Goal: Task Accomplishment & Management: Understand process/instructions

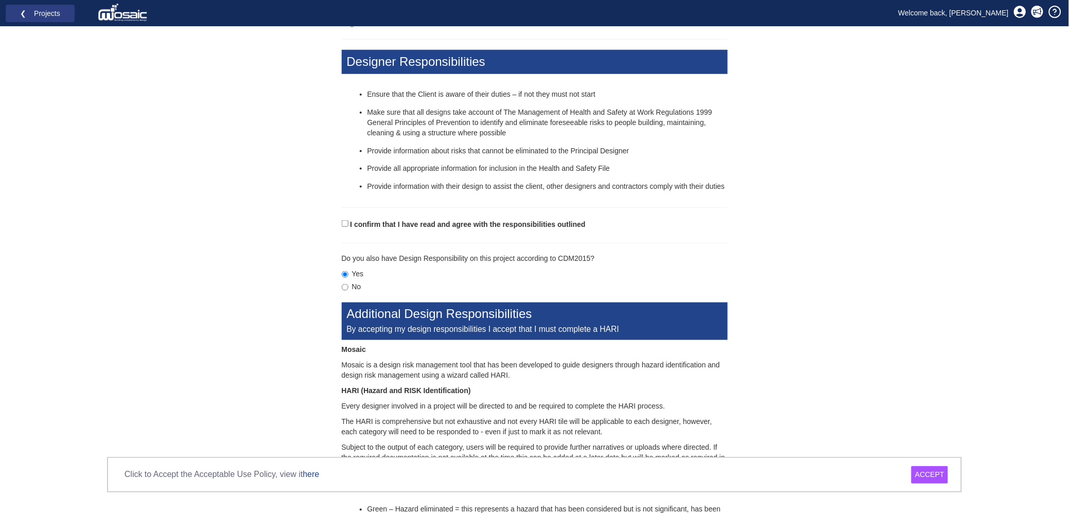
scroll to position [386, 0]
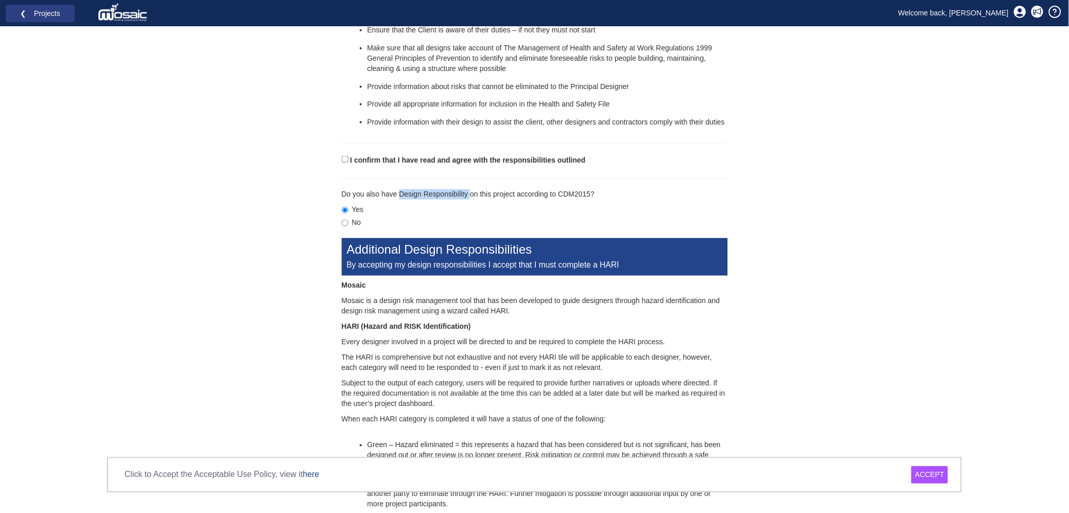
drag, startPoint x: 400, startPoint y: 194, endPoint x: 470, endPoint y: 192, distance: 70.0
click at [470, 192] on p "Do you also have Design Responsibility on this project according to CDM2015?" at bounding box center [535, 194] width 386 height 10
drag, startPoint x: 767, startPoint y: 0, endPoint x: 988, endPoint y: 157, distance: 271.9
click at [988, 157] on body "Toggle navigation ❮ Projects Welcome back, Charlie Click to Accept the Acceptab…" at bounding box center [534, 187] width 1069 height 1147
click at [344, 226] on input "No" at bounding box center [345, 223] width 7 height 7
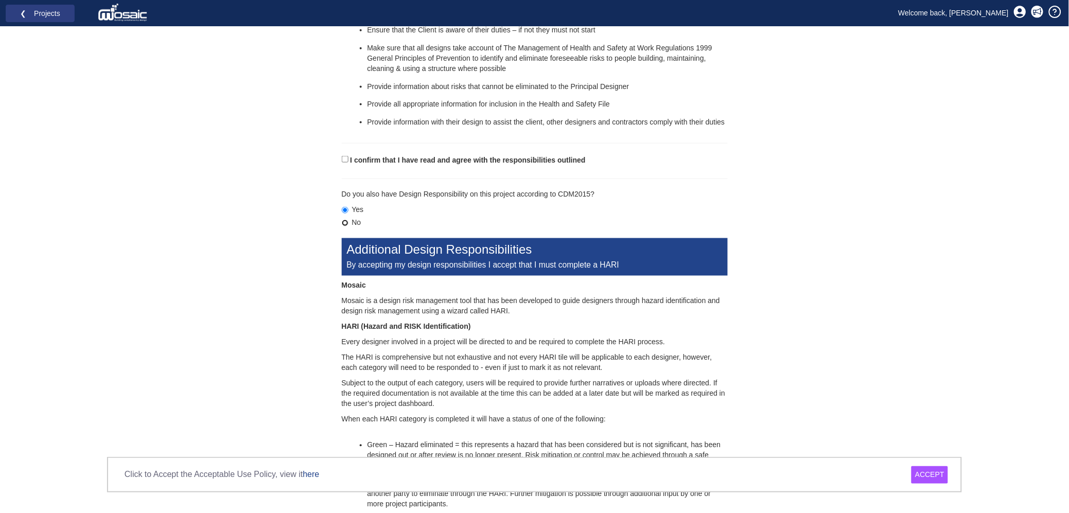
radio input "true"
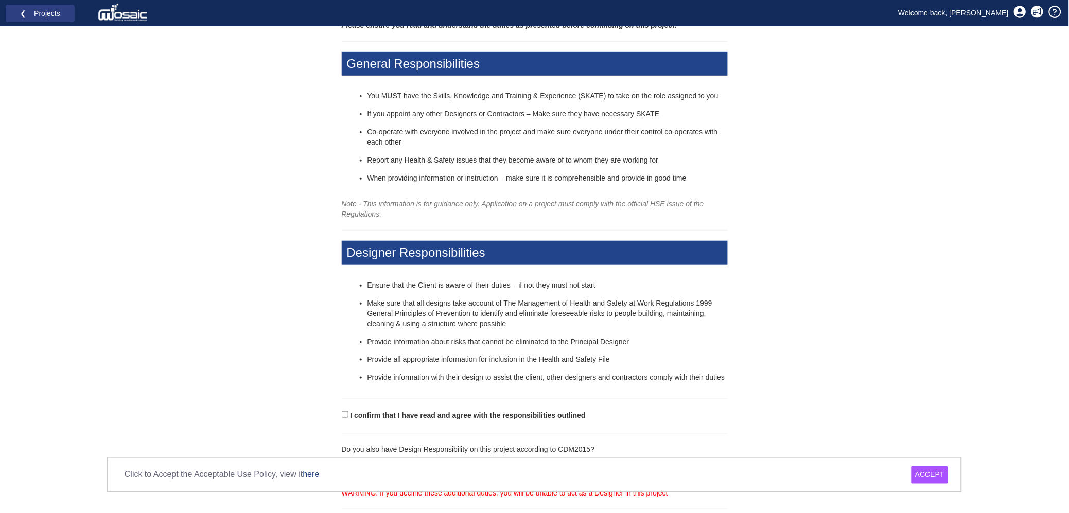
scroll to position [111, 0]
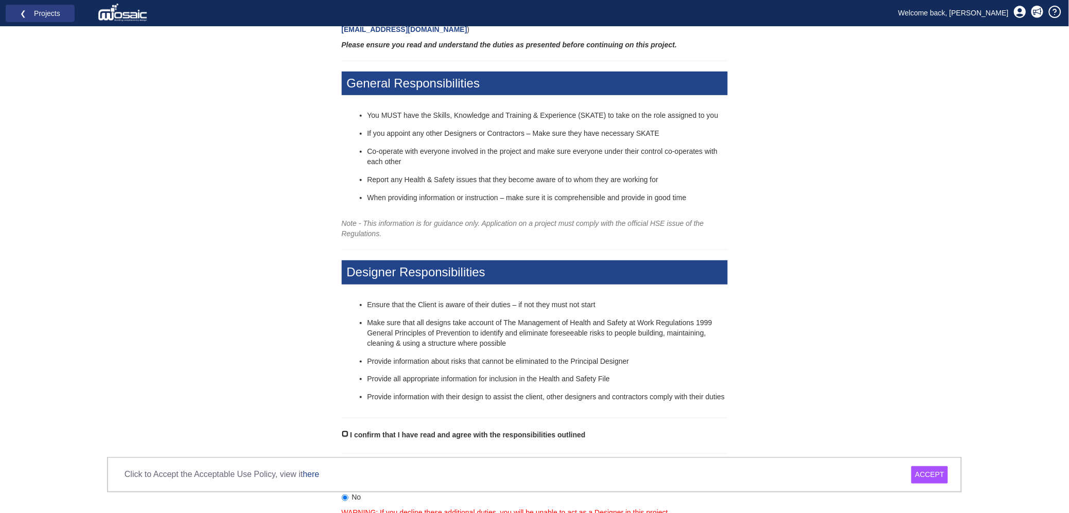
click at [345, 434] on input "I confirm that I have read and agree with the responsibilities outlined" at bounding box center [345, 434] width 7 height 7
checkbox input "true"
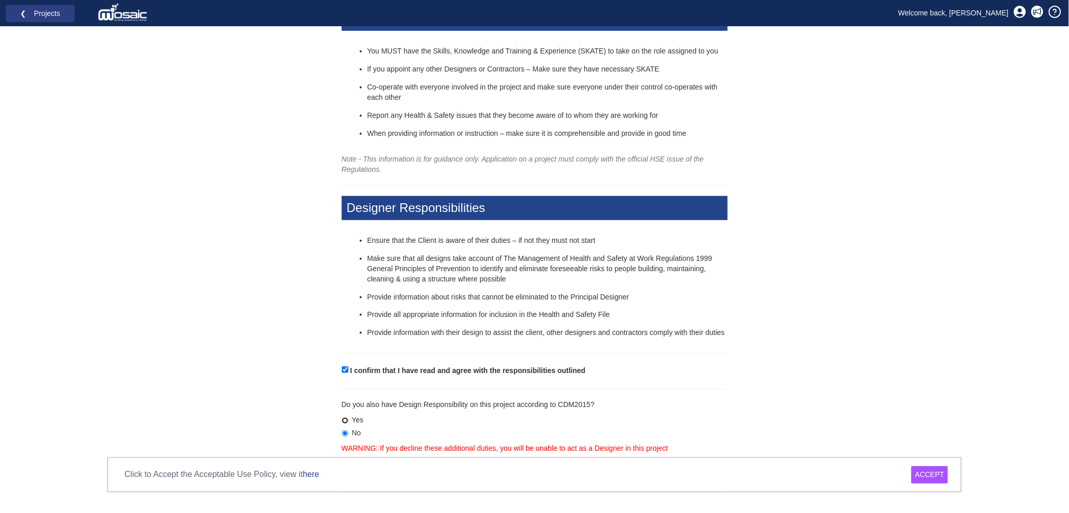
click at [345, 422] on input "Yes" at bounding box center [345, 420] width 7 height 7
radio input "true"
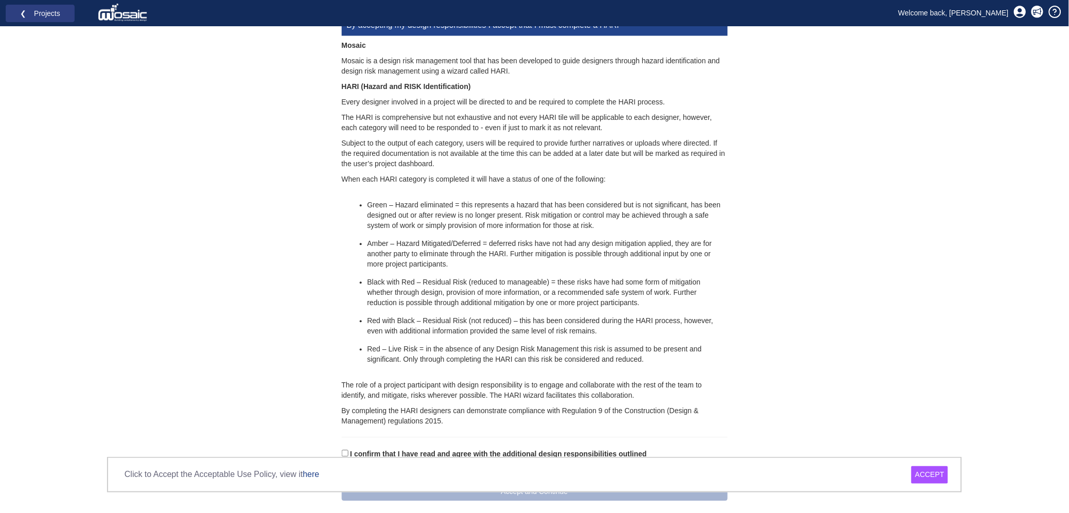
scroll to position [634, 0]
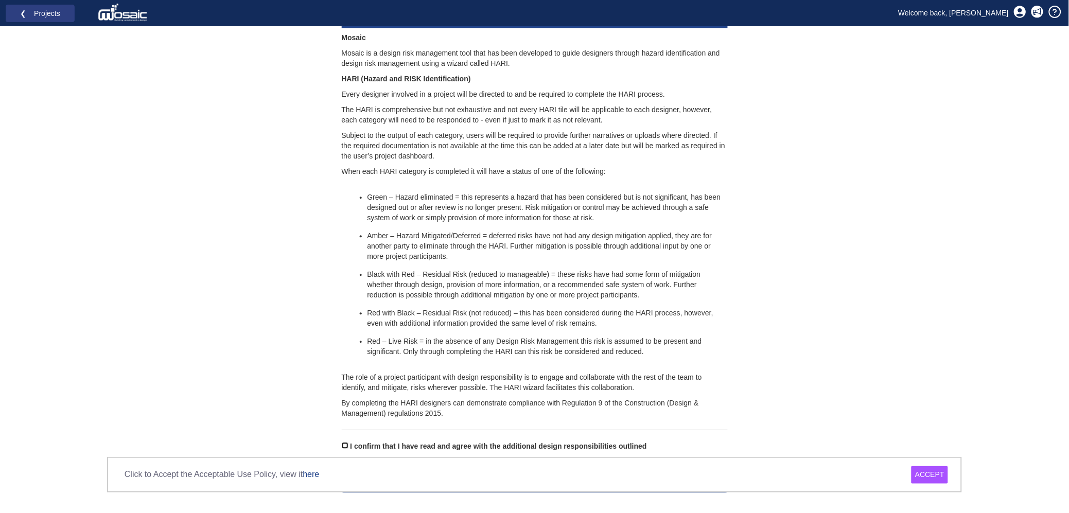
click at [343, 443] on input "I confirm that I have read and agree with the additional design responsibilitie…" at bounding box center [345, 445] width 7 height 7
checkbox input "true"
click at [924, 477] on div "ACCEPT" at bounding box center [929, 474] width 37 height 17
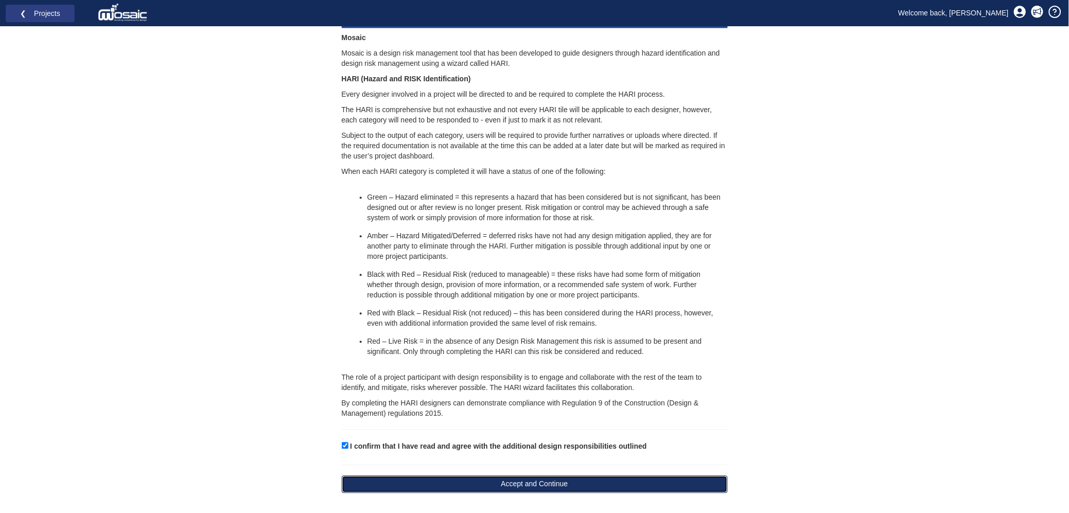
click at [664, 482] on button "Accept and Continue" at bounding box center [535, 483] width 386 height 17
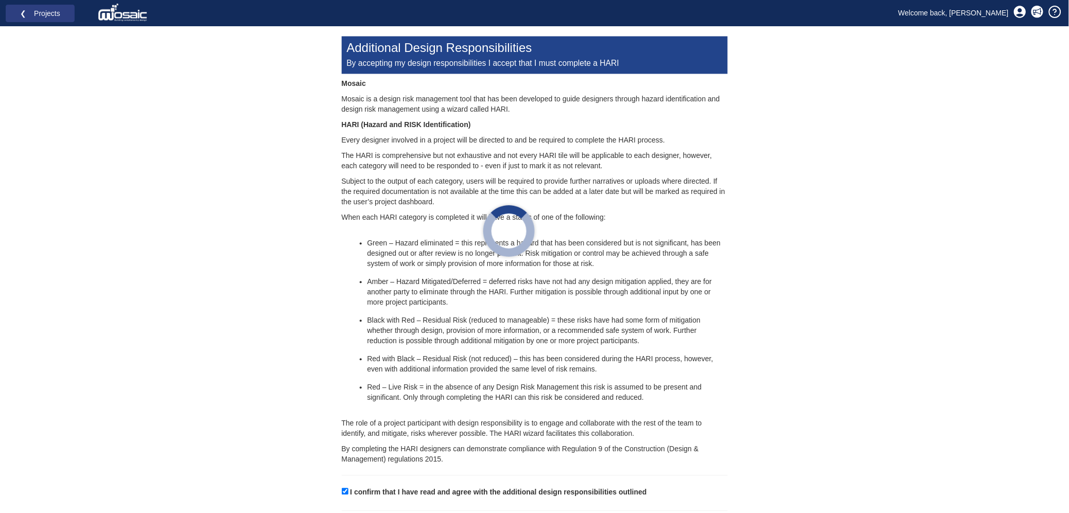
scroll to position [616, 0]
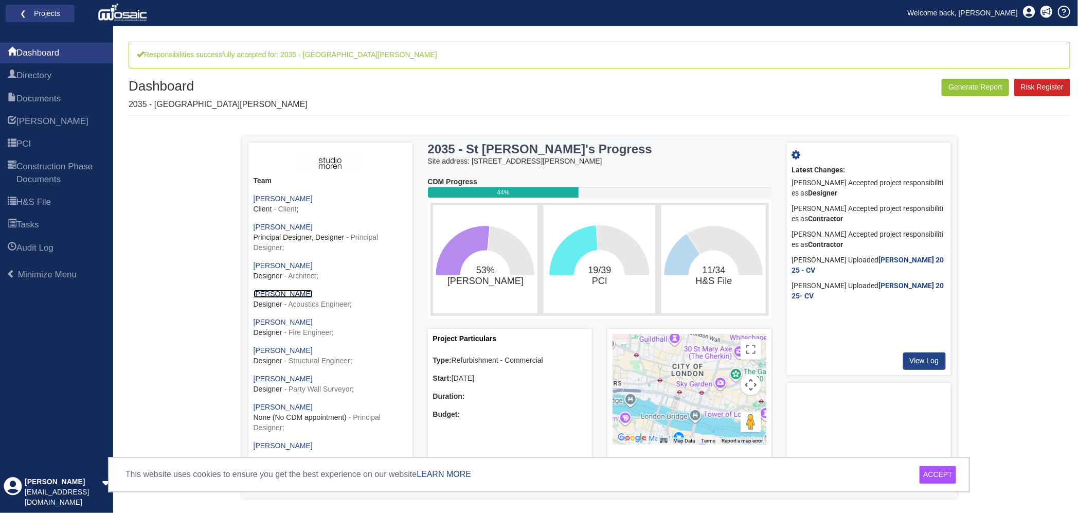
click at [263, 291] on link "Charlie Jones" at bounding box center [283, 294] width 59 height 8
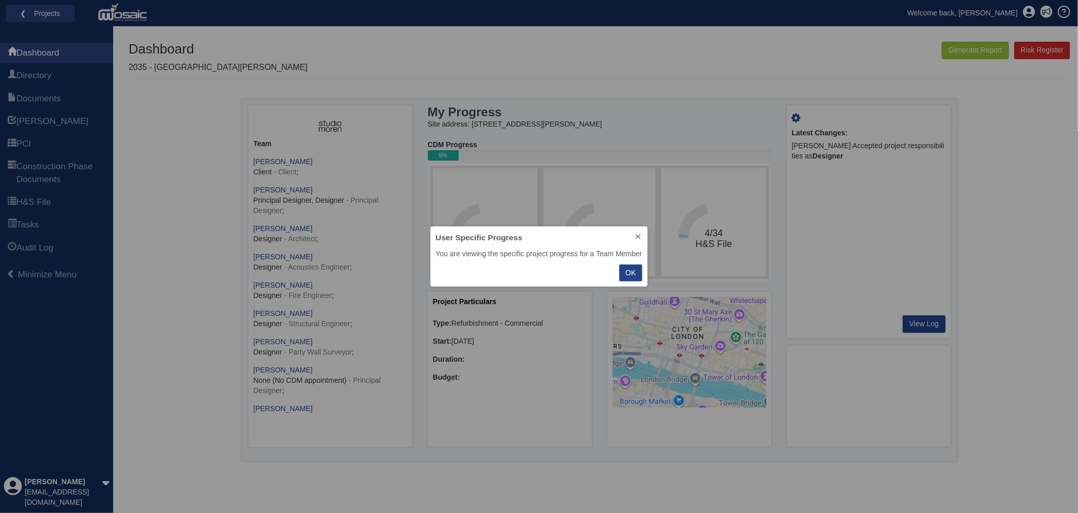
scroll to position [50, 207]
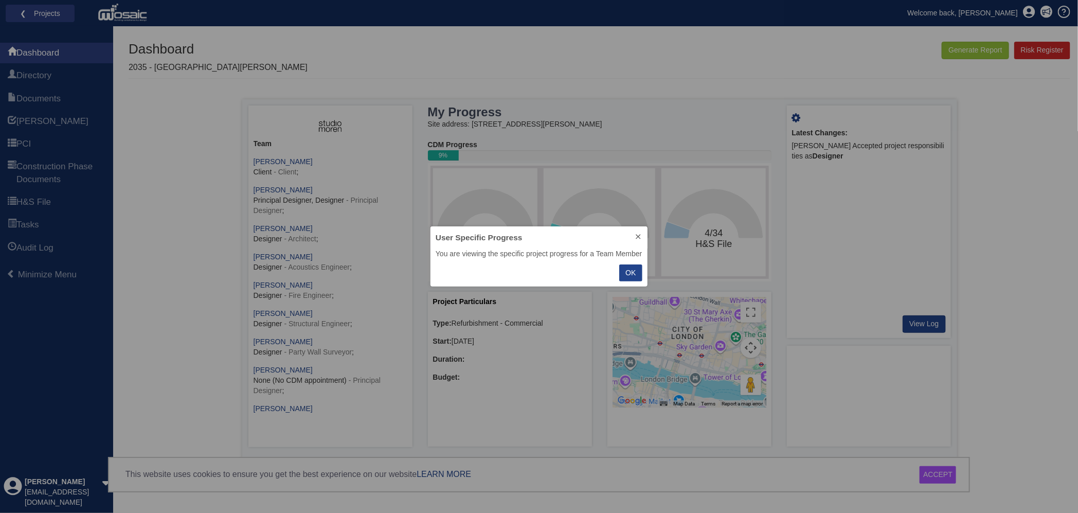
click at [628, 272] on p "OK" at bounding box center [631, 273] width 10 height 11
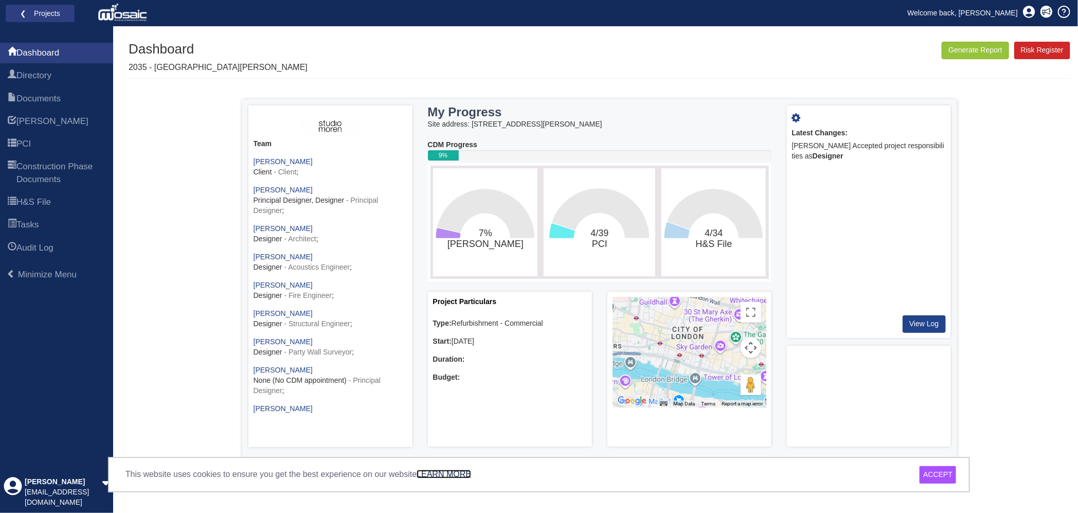
click at [449, 476] on link "LEARN MORE" at bounding box center [444, 474] width 55 height 9
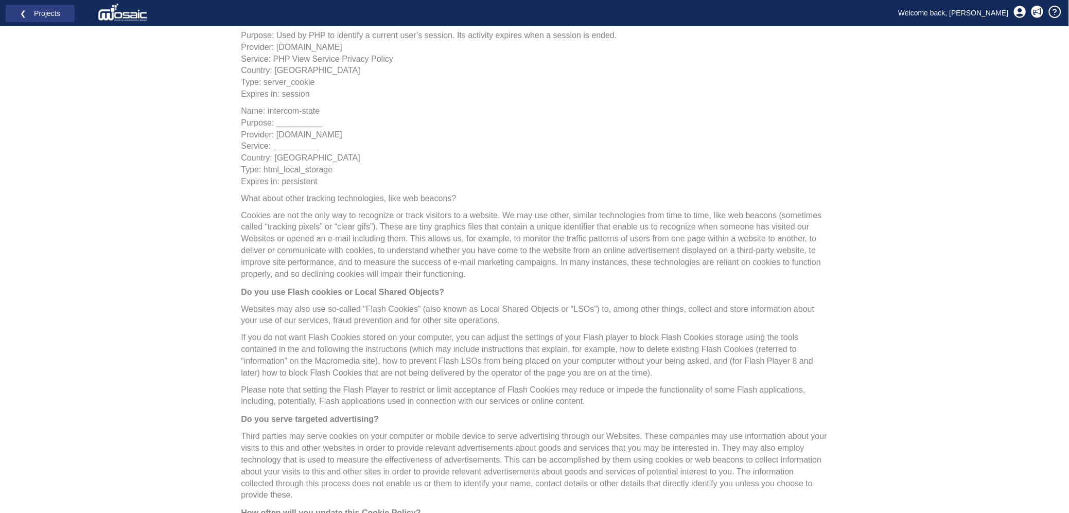
scroll to position [774, 0]
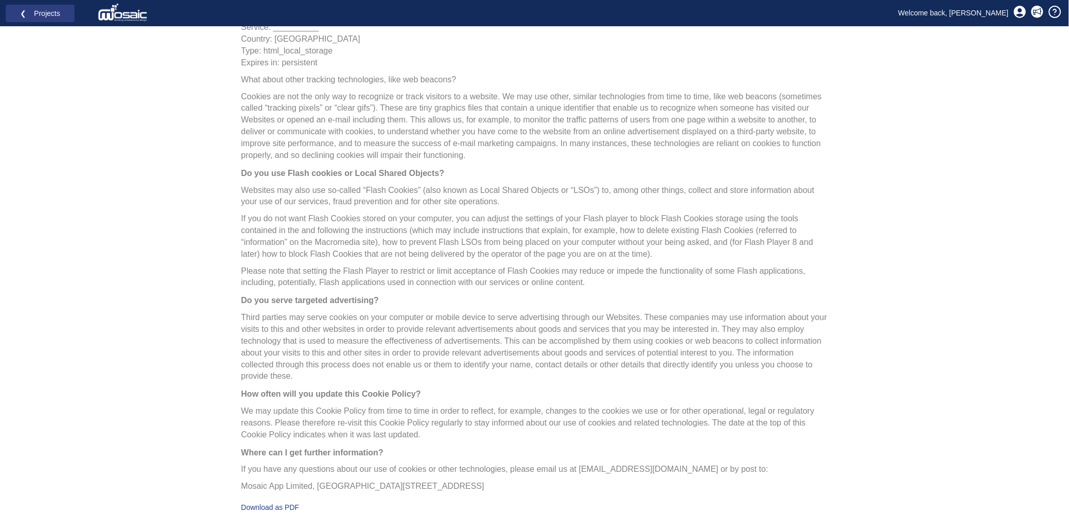
click at [748, 381] on div "Third parties may serve cookies on your computer or mobile device to serve adve…" at bounding box center [534, 345] width 586 height 76
click at [1001, 12] on link "Welcome back, [PERSON_NAME]" at bounding box center [954, 12] width 126 height 15
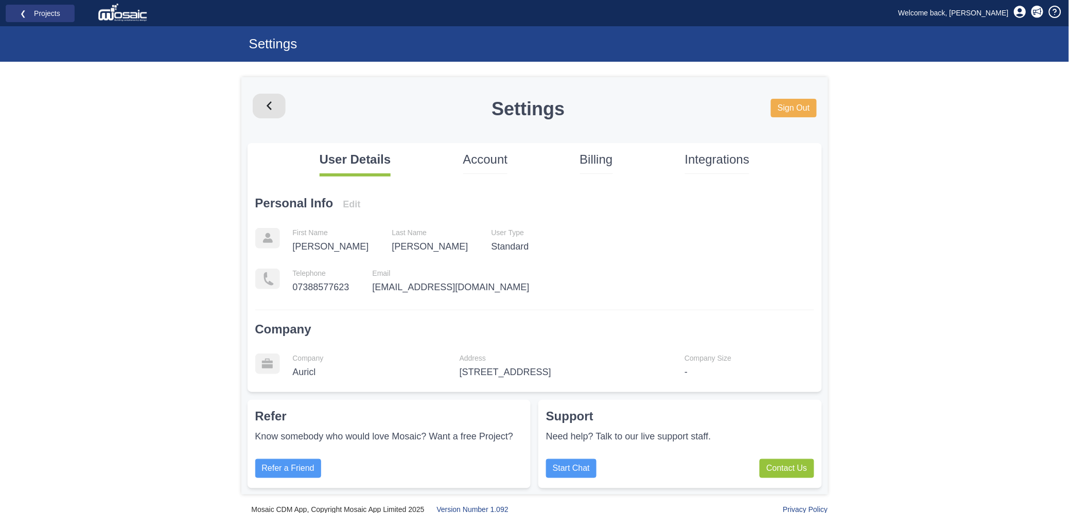
scroll to position [2, 0]
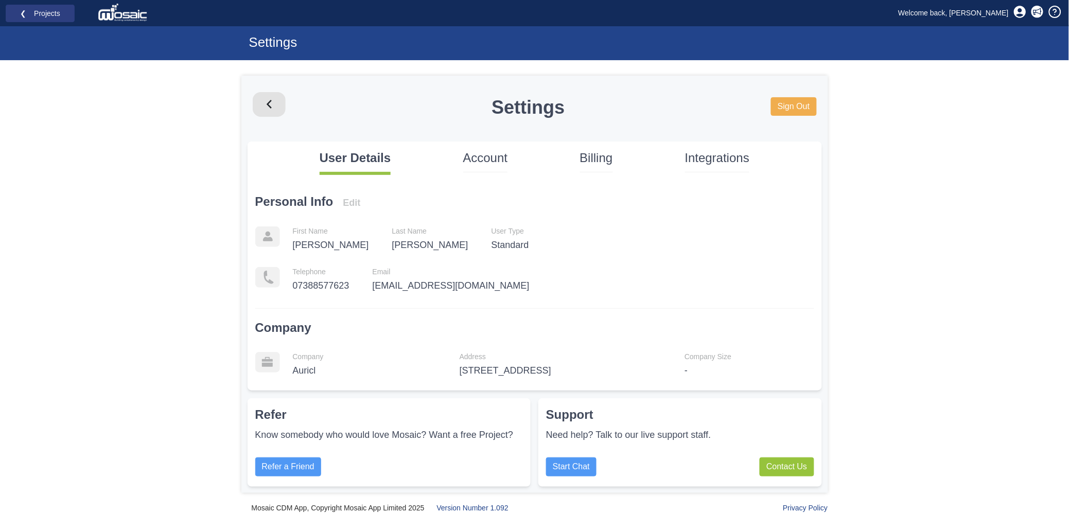
click at [497, 158] on p "Account" at bounding box center [485, 157] width 45 height 17
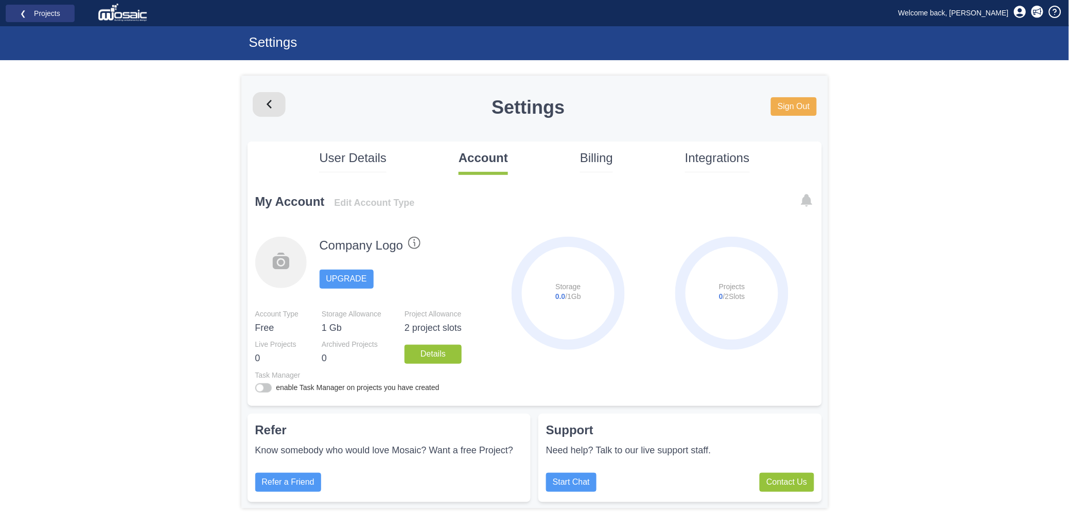
scroll to position [16, 0]
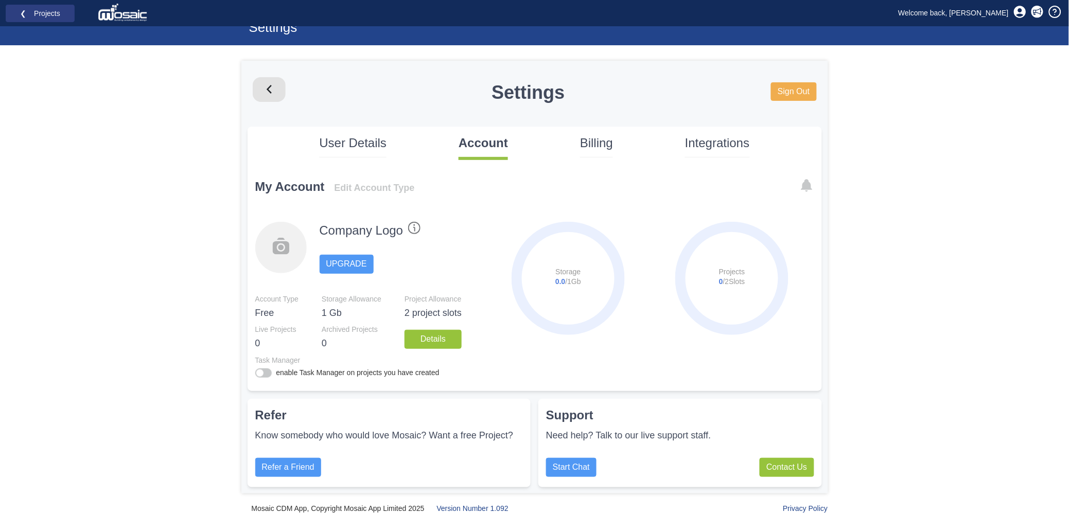
click at [612, 152] on div "Billing" at bounding box center [596, 150] width 33 height 33
click at [609, 146] on p "Billing" at bounding box center [596, 142] width 33 height 17
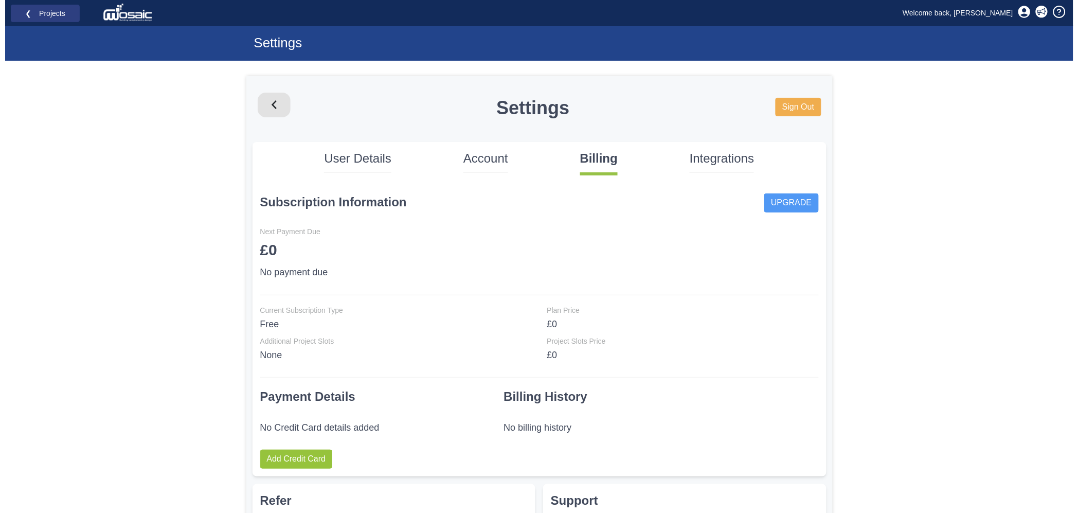
scroll to position [0, 0]
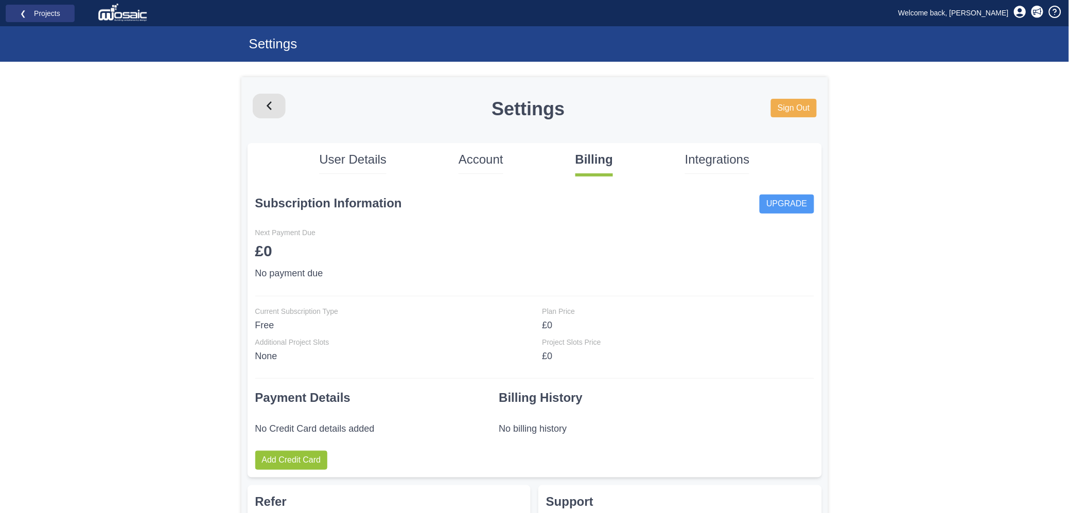
click at [709, 164] on p "Integrations" at bounding box center [717, 159] width 64 height 17
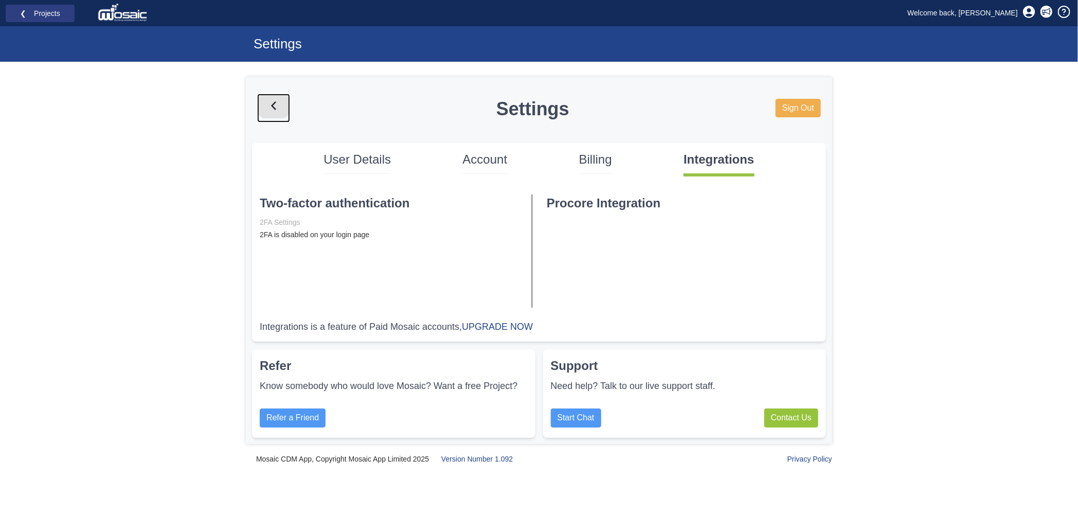
click at [274, 105] on rect at bounding box center [273, 106] width 33 height 25
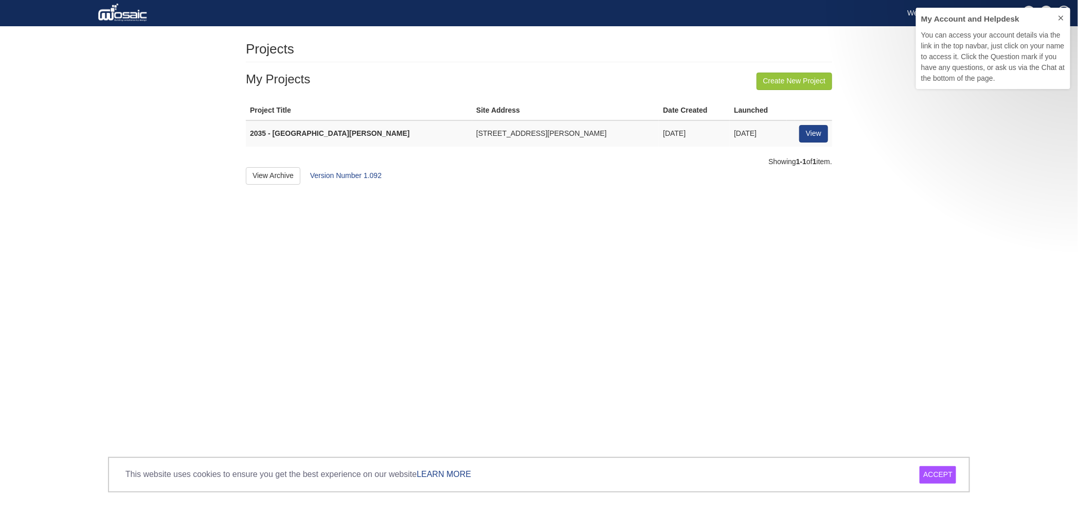
scroll to position [72, 144]
click at [1061, 17] on icon at bounding box center [1061, 18] width 8 height 8
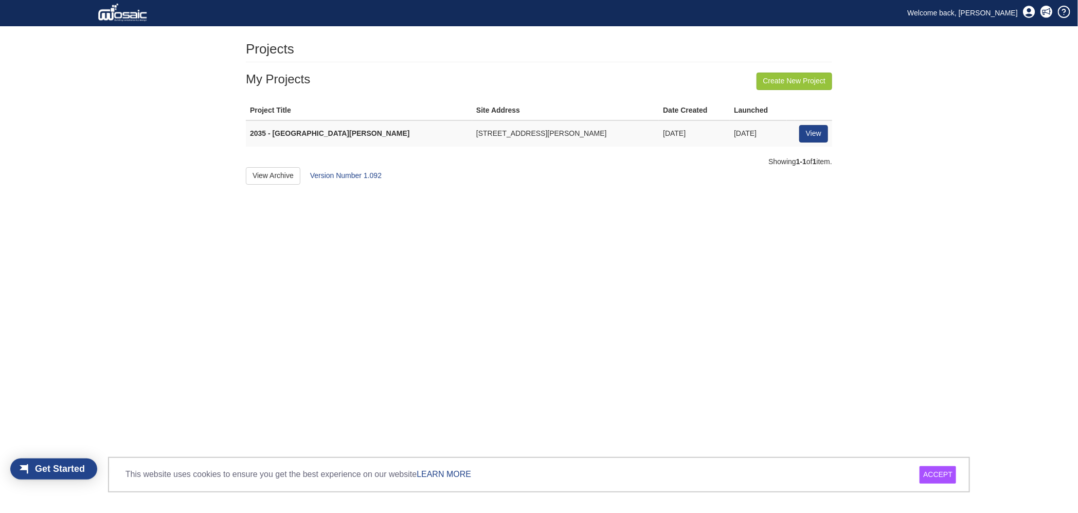
scroll to position [11, 56]
click at [1002, 10] on link "Welcome back, [PERSON_NAME]" at bounding box center [963, 12] width 126 height 15
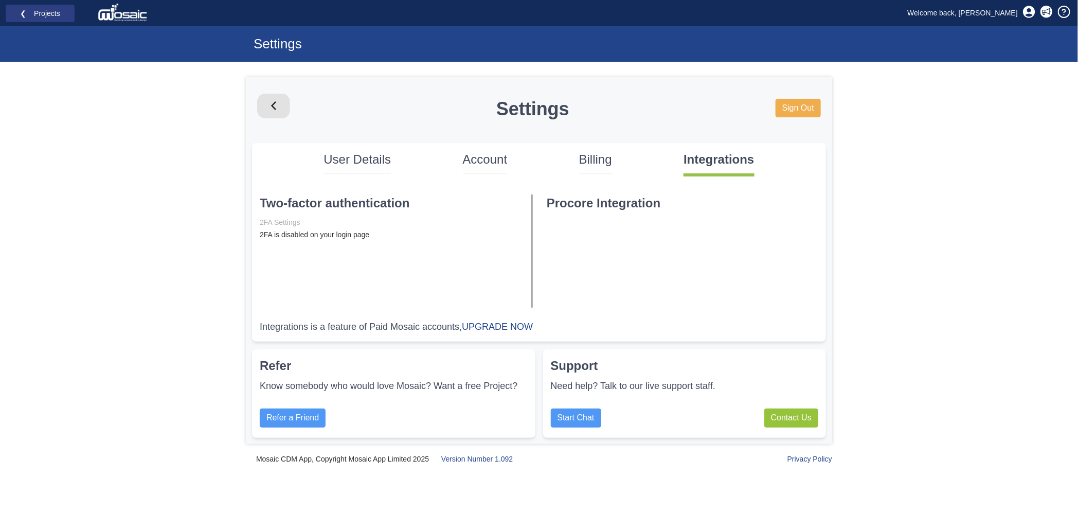
click at [270, 46] on h1 "Settings" at bounding box center [442, 44] width 376 height 15
click at [132, 13] on img at bounding box center [124, 13] width 52 height 21
click at [60, 17] on link "❮ Projects" at bounding box center [40, 13] width 56 height 13
click at [1052, 13] on link at bounding box center [1065, 13] width 28 height 20
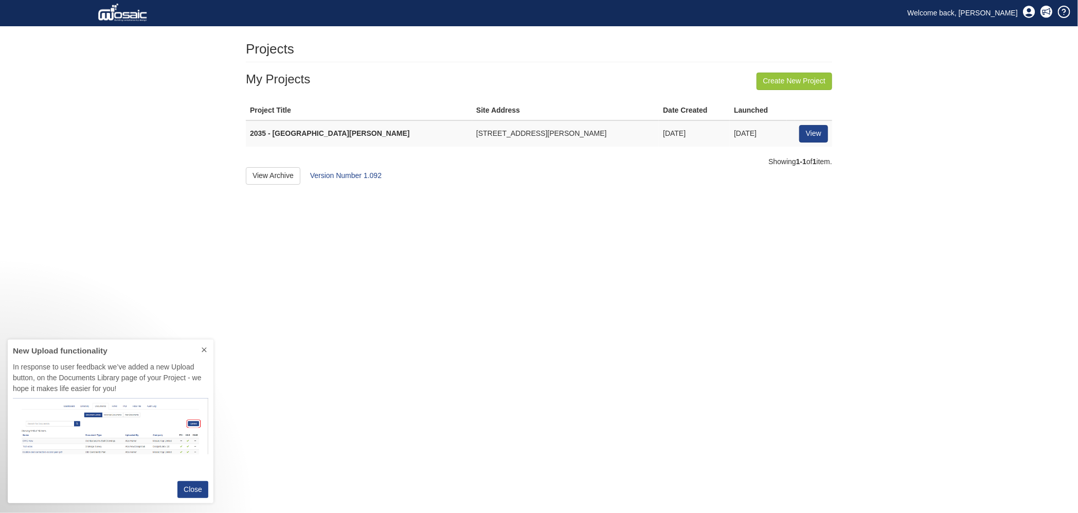
scroll to position [154, 196]
click at [206, 346] on icon at bounding box center [204, 350] width 8 height 8
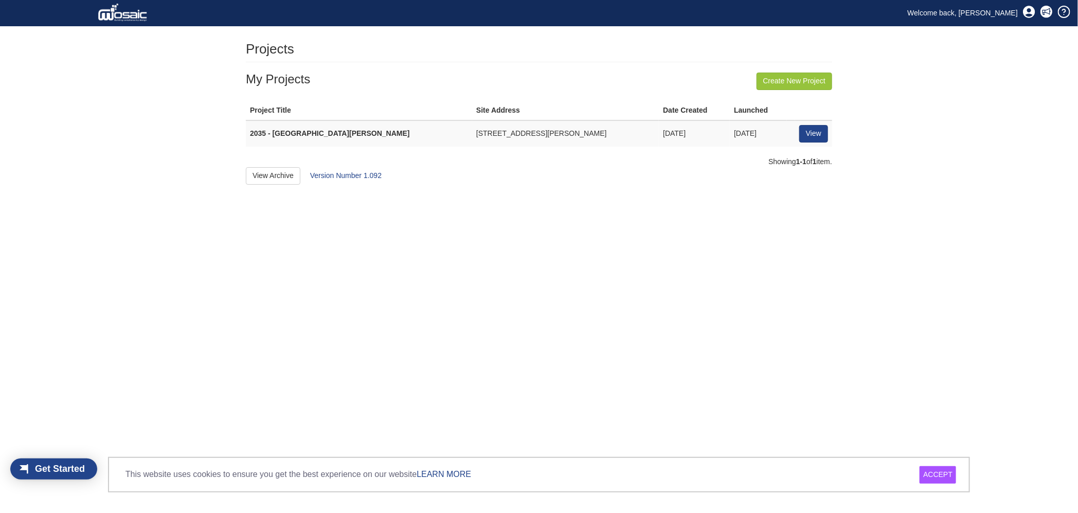
scroll to position [11, 56]
click at [1030, 12] on icon at bounding box center [1029, 12] width 12 height 12
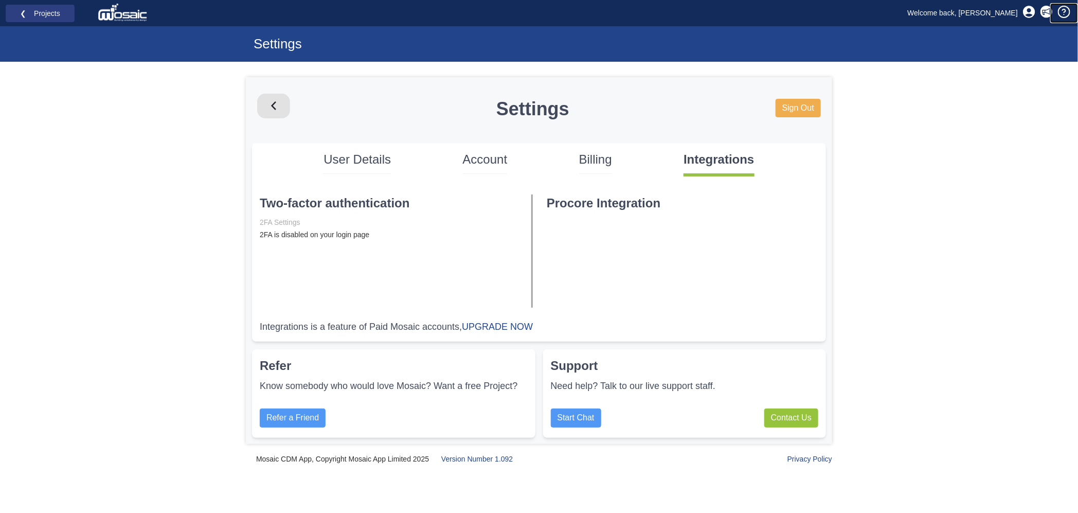
click at [1064, 10] on icon at bounding box center [1064, 12] width 12 height 12
click at [985, 12] on link "Welcome back, [PERSON_NAME]" at bounding box center [963, 12] width 126 height 15
click at [52, 16] on link "❮ Projects" at bounding box center [40, 13] width 56 height 13
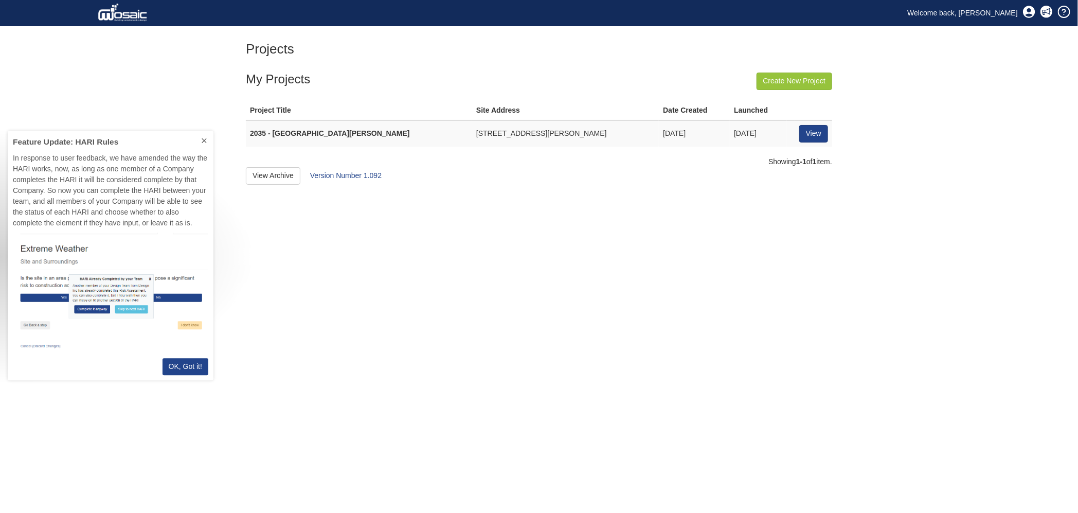
scroll to position [240, 196]
click at [187, 367] on p "OK, Got it!" at bounding box center [185, 366] width 33 height 11
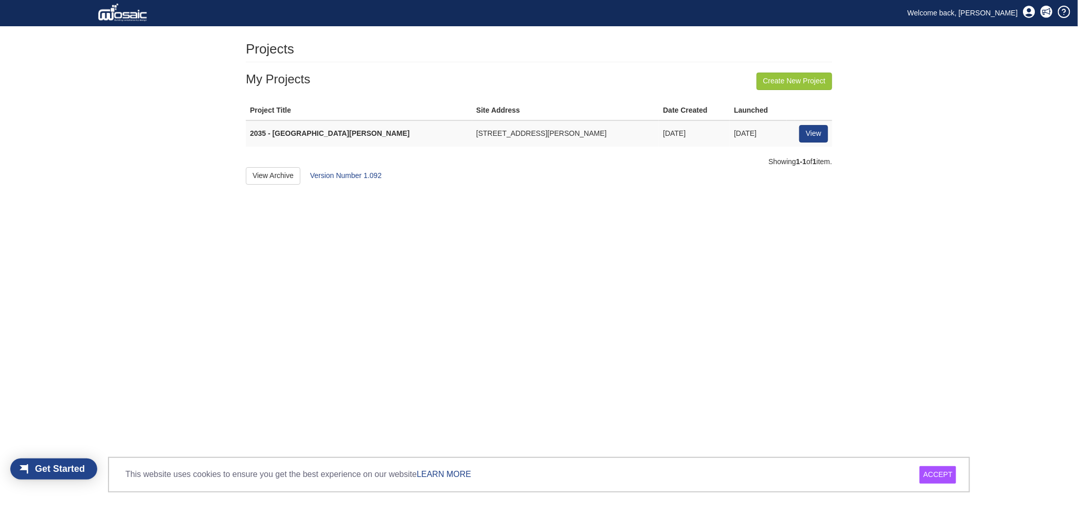
scroll to position [11, 56]
click at [302, 133] on strong "2035 - [GEOGRAPHIC_DATA][PERSON_NAME]" at bounding box center [330, 133] width 160 height 8
click at [808, 130] on link "View" at bounding box center [813, 133] width 29 height 17
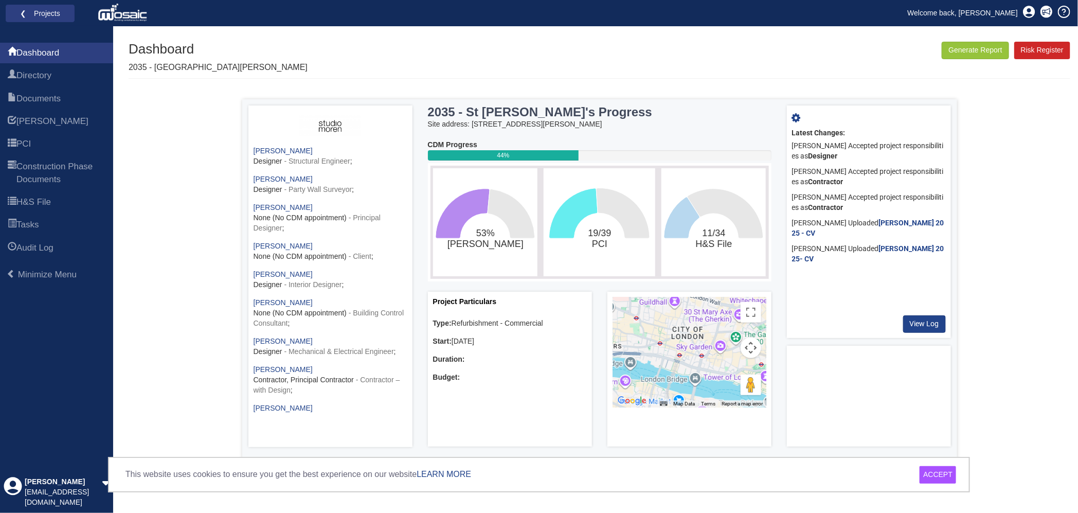
scroll to position [228, 0]
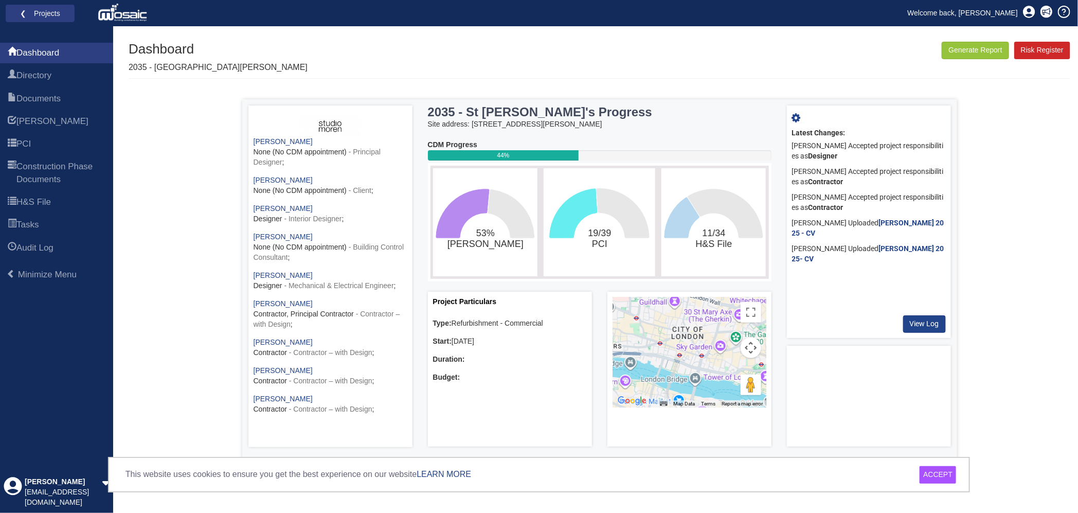
click at [938, 477] on div "ACCEPT" at bounding box center [938, 474] width 37 height 17
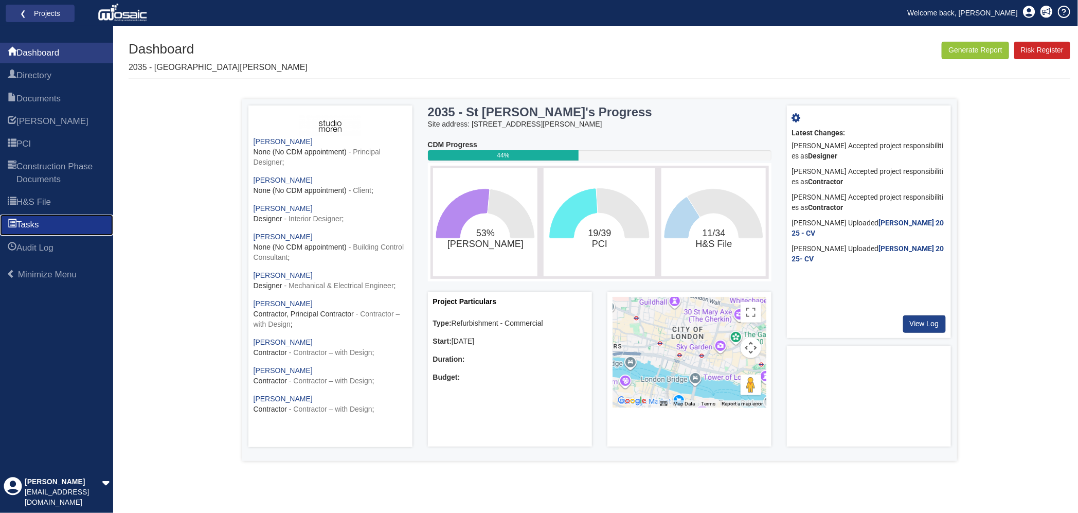
click at [39, 221] on span "Tasks" at bounding box center [27, 225] width 22 height 12
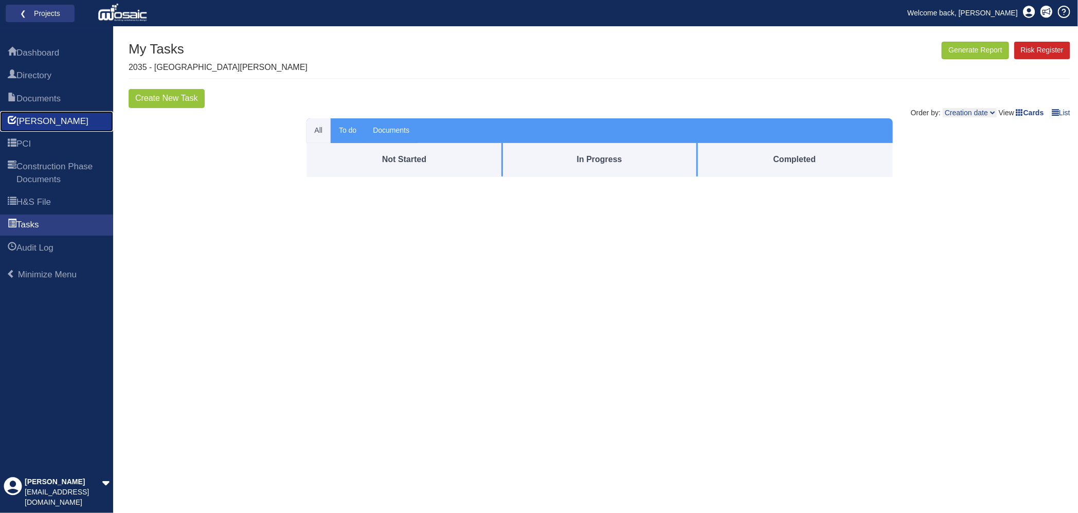
click at [43, 122] on link "[PERSON_NAME]" at bounding box center [56, 121] width 113 height 21
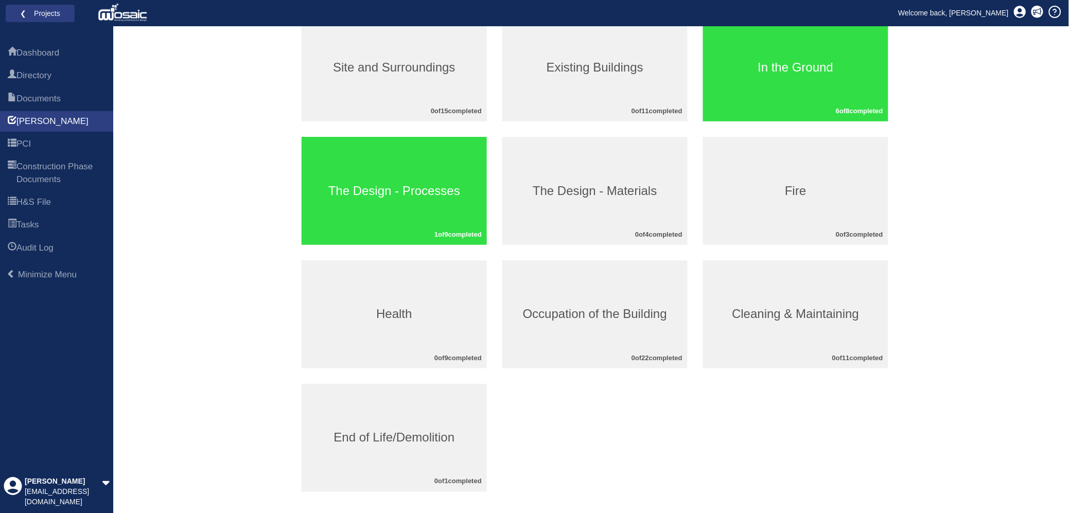
scroll to position [171, 0]
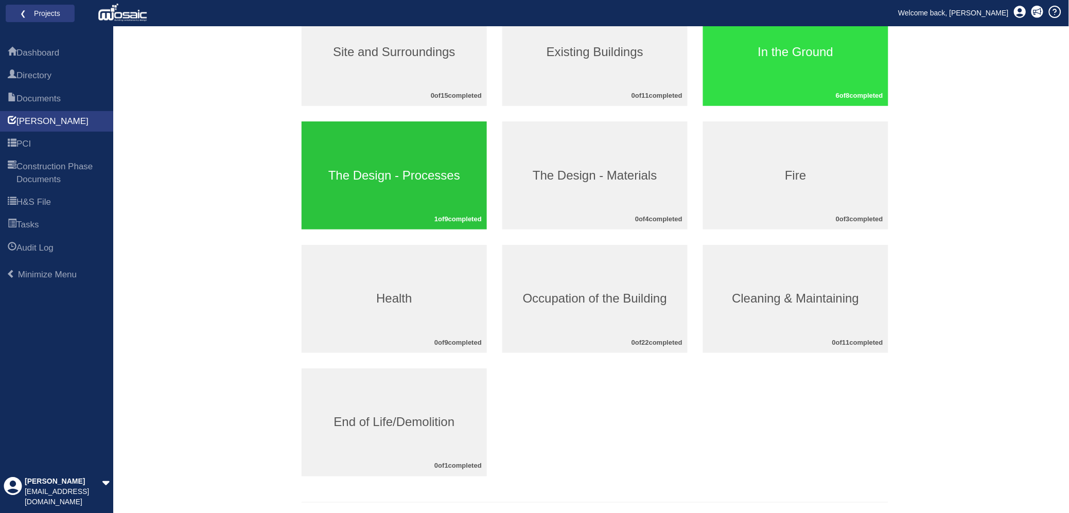
click at [381, 157] on div "The Design - Processes 1 of 9 completed" at bounding box center [393, 175] width 185 height 108
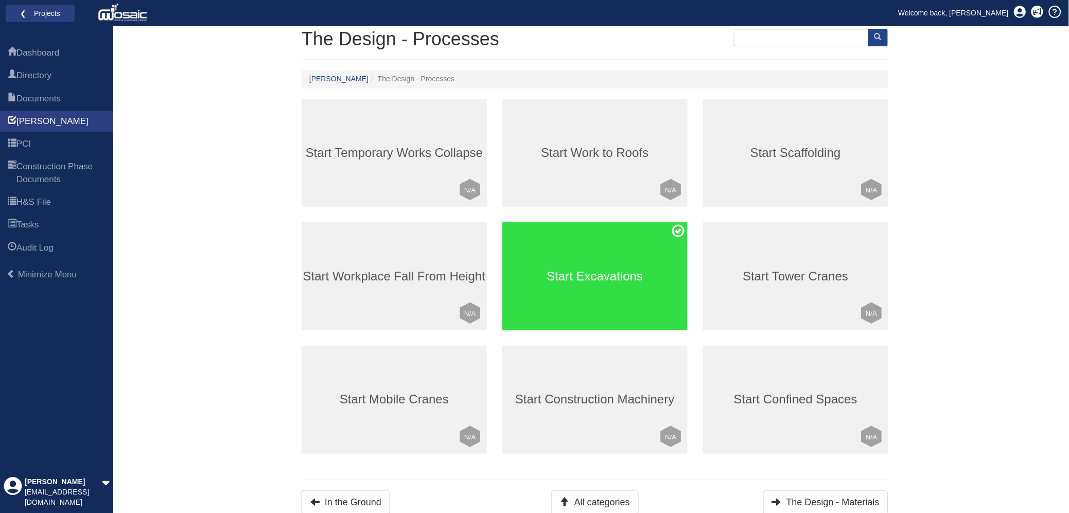
scroll to position [71, 0]
click at [617, 497] on button "All categories" at bounding box center [594, 502] width 87 height 24
click at [567, 503] on icon at bounding box center [564, 500] width 9 height 9
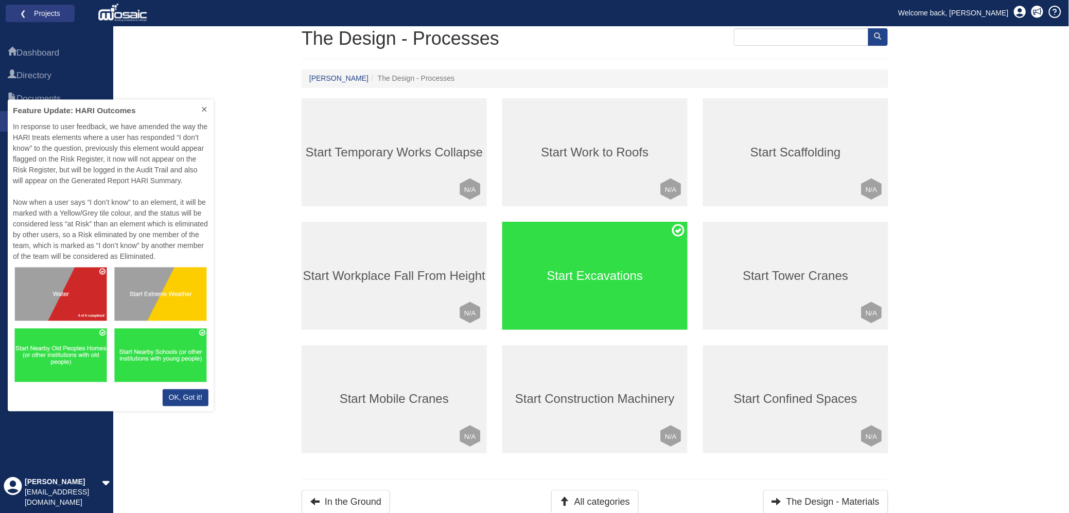
scroll to position [302, 196]
click at [206, 105] on icon at bounding box center [204, 109] width 8 height 8
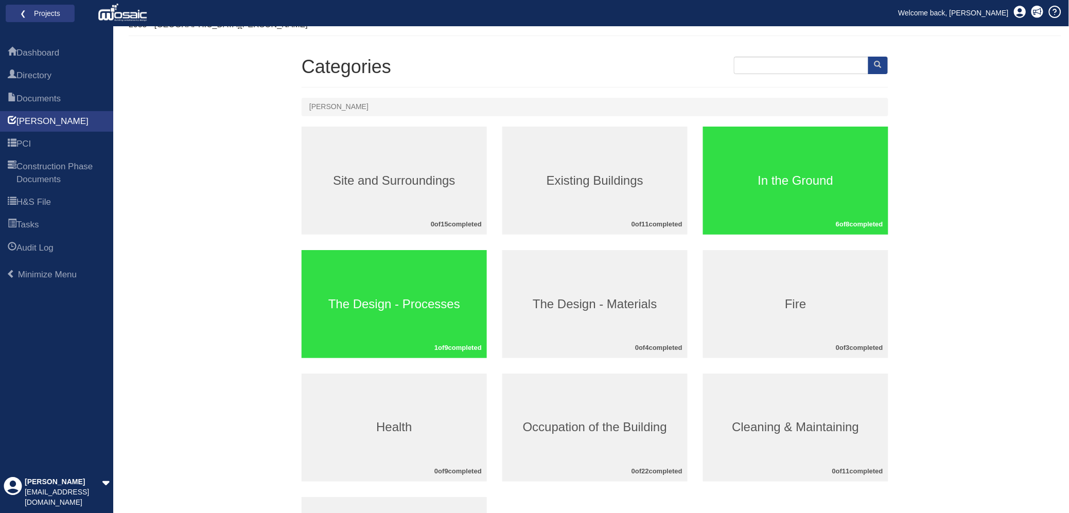
scroll to position [107, 0]
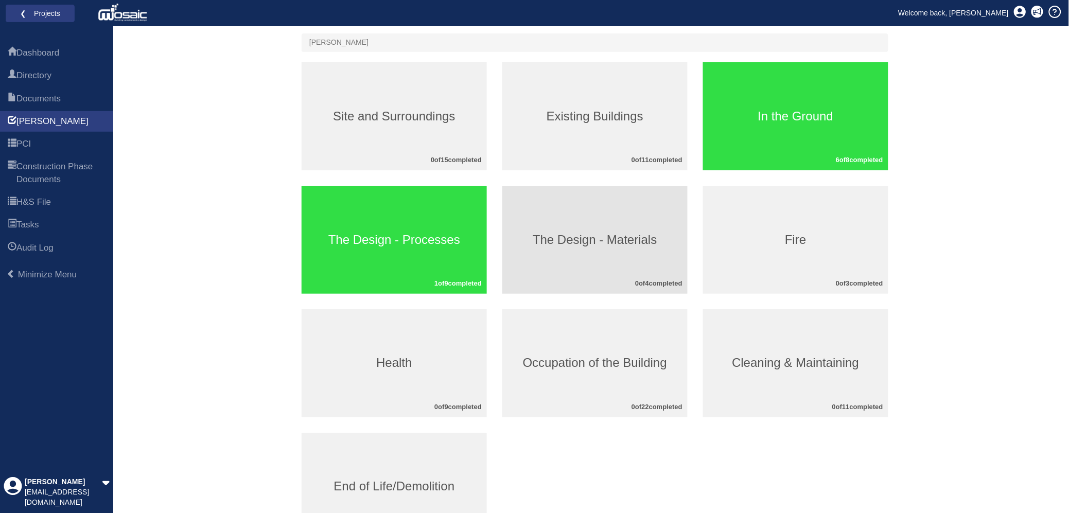
click at [568, 225] on div "The Design - Materials 0 of 4 completed" at bounding box center [594, 240] width 185 height 108
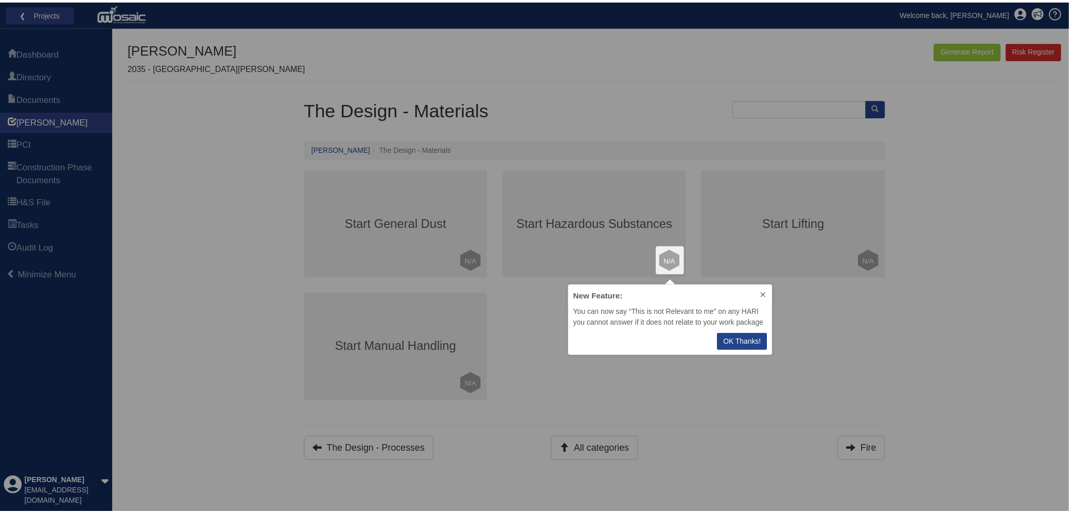
scroll to position [61, 196]
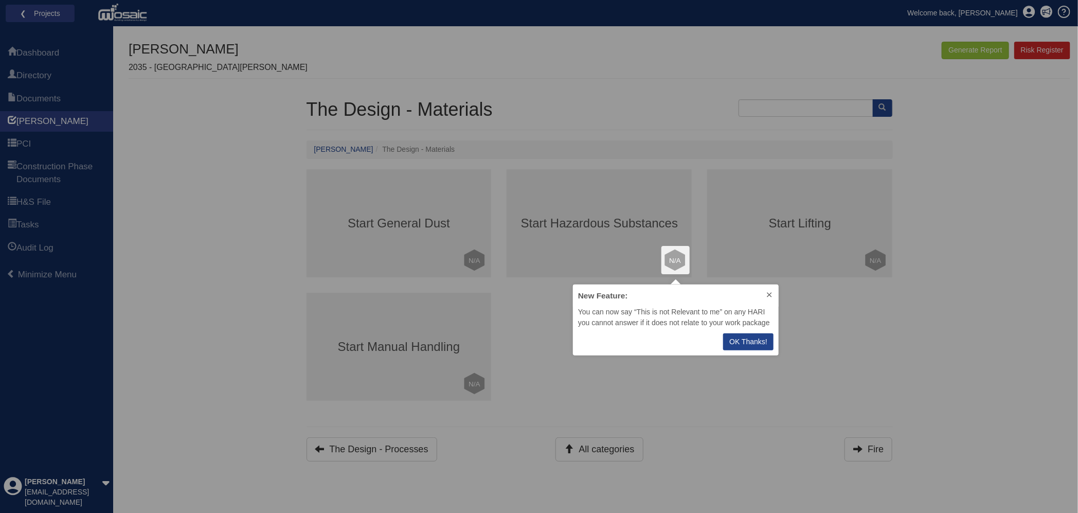
click at [769, 295] on icon at bounding box center [769, 294] width 5 height 5
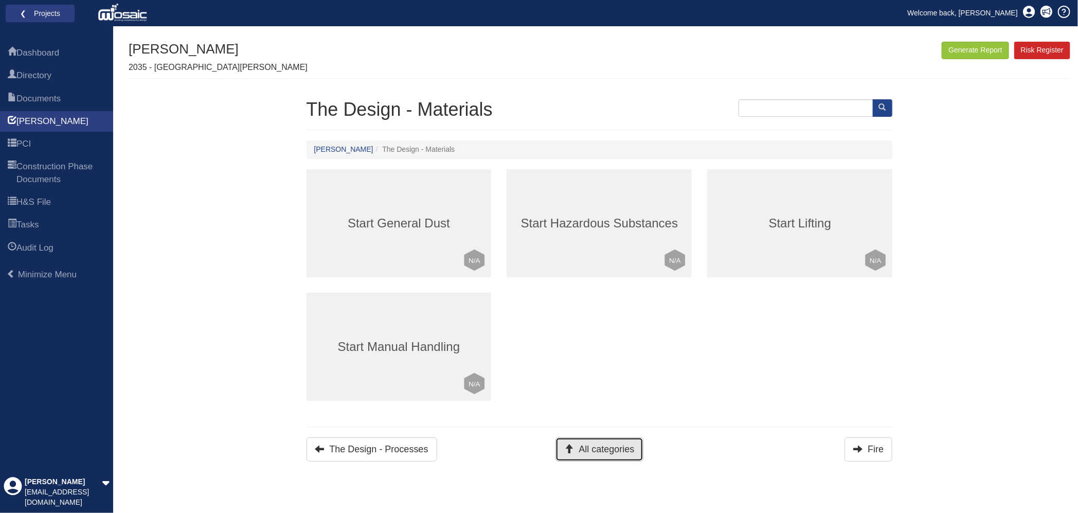
click at [615, 451] on button "All categories" at bounding box center [599, 449] width 87 height 24
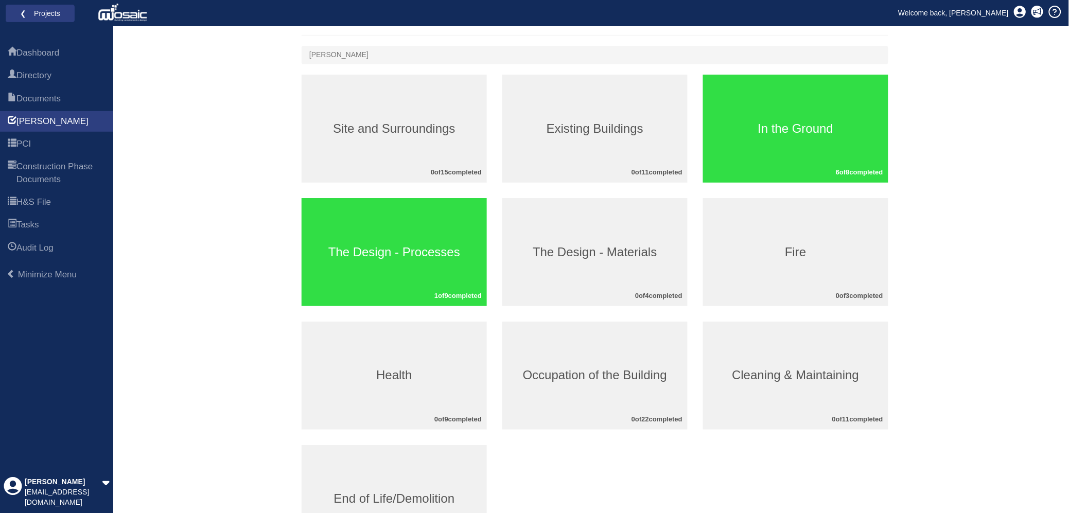
scroll to position [129, 0]
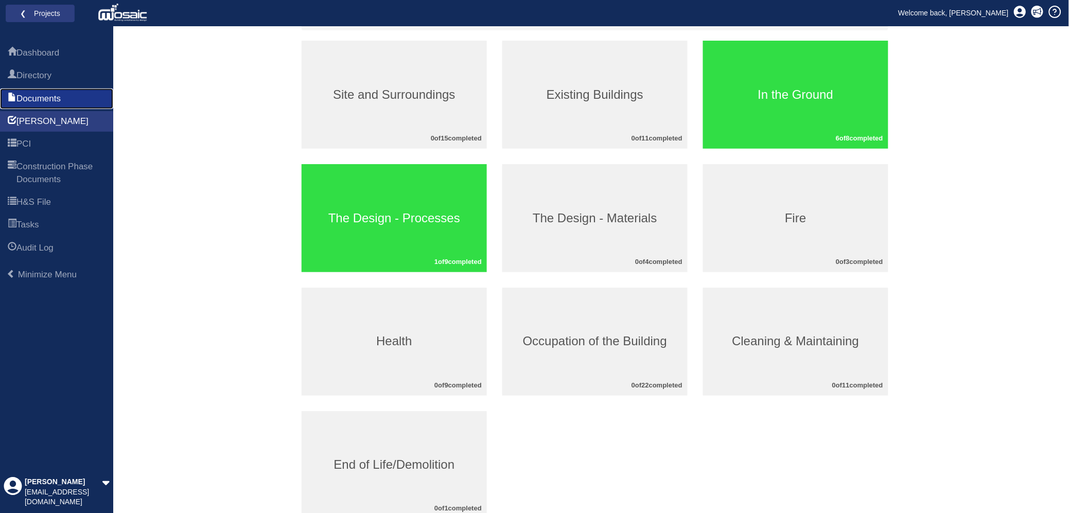
click at [46, 97] on span "Documents" at bounding box center [38, 99] width 44 height 12
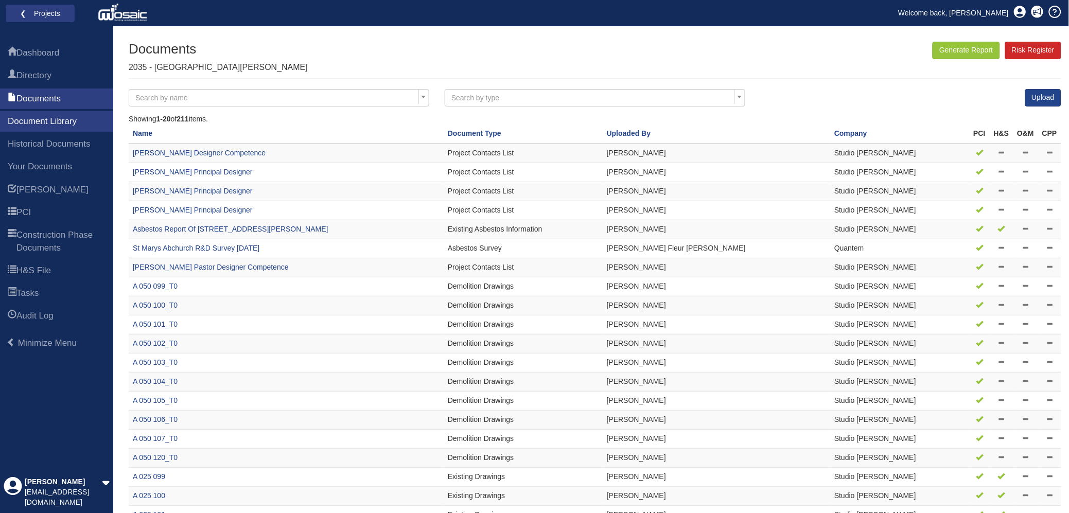
scroll to position [62, 0]
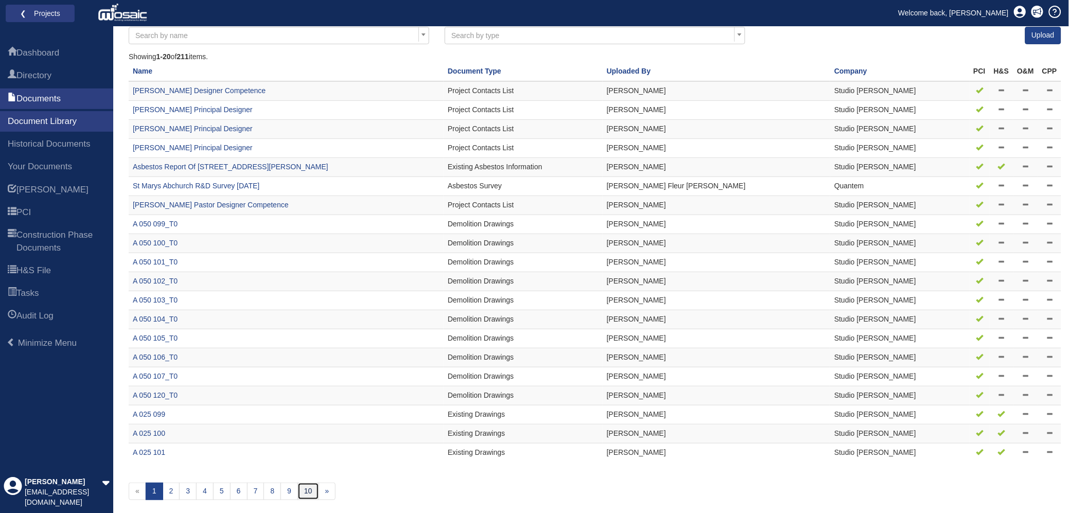
click at [309, 497] on link "10" at bounding box center [308, 491] width 22 height 17
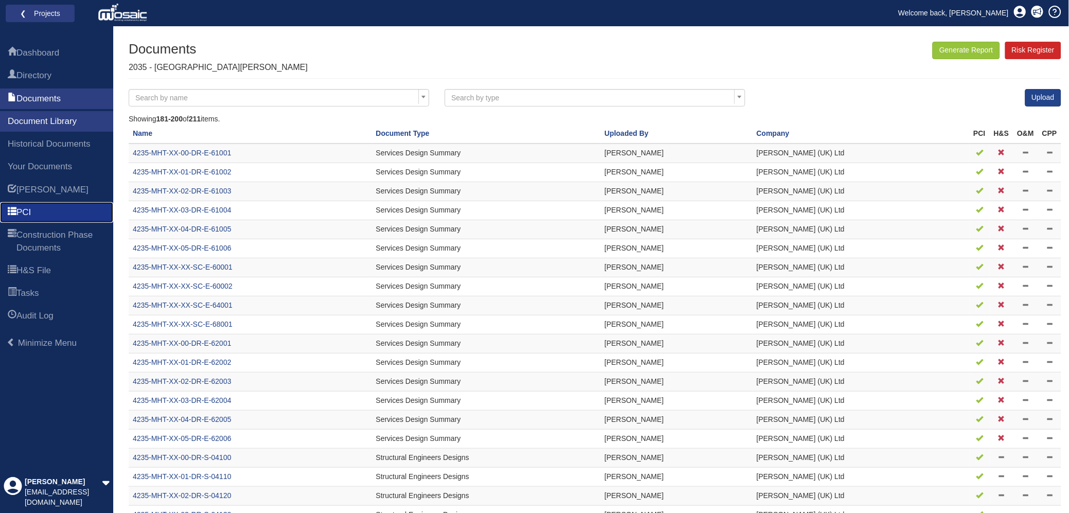
click at [50, 217] on link "PCI" at bounding box center [56, 212] width 113 height 21
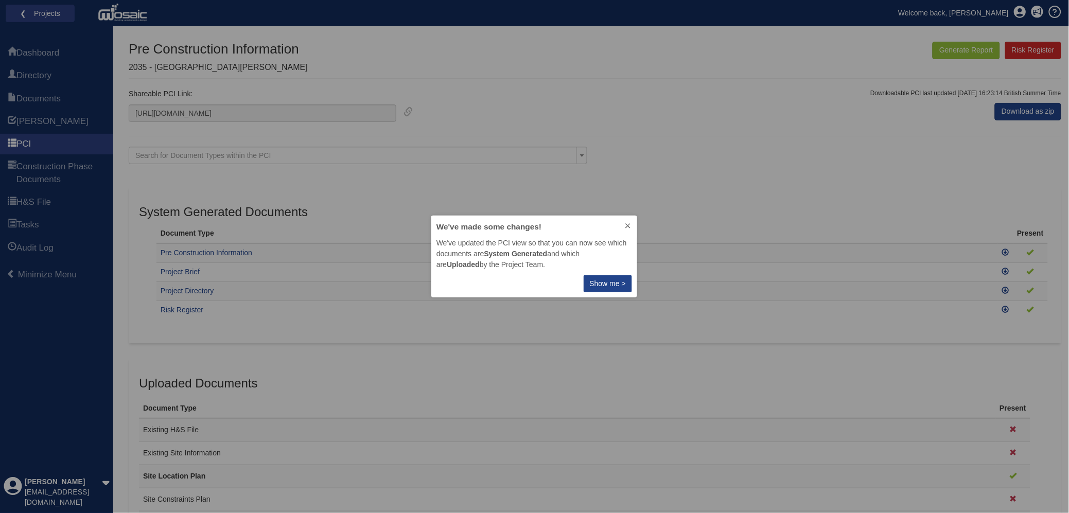
scroll to position [72, 196]
click at [628, 223] on icon at bounding box center [628, 226] width 8 height 8
